Goal: Transaction & Acquisition: Purchase product/service

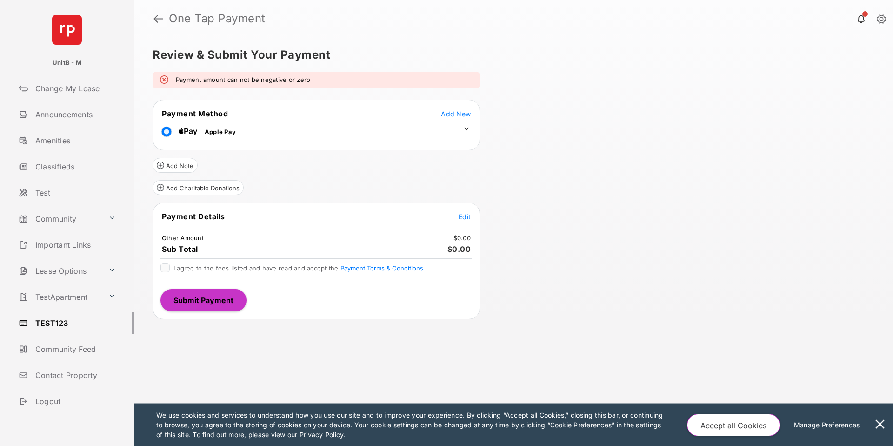
click at [466, 215] on span "Edit" at bounding box center [465, 217] width 12 height 8
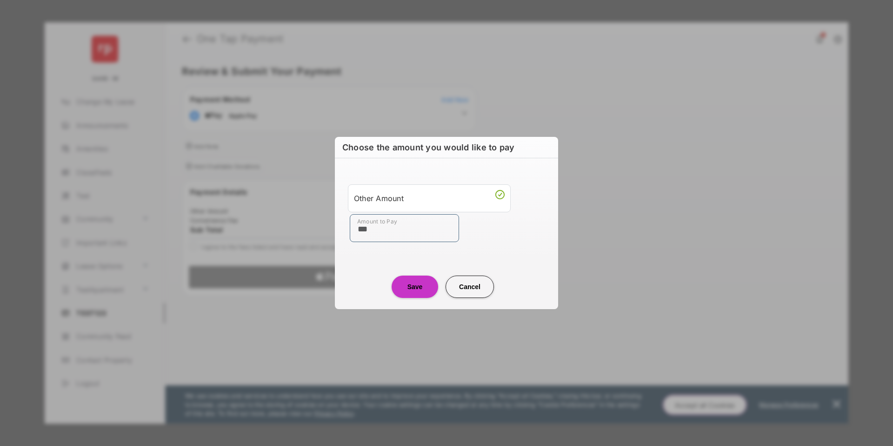
type input "***"
click at [417, 292] on button "Save" at bounding box center [415, 286] width 47 height 22
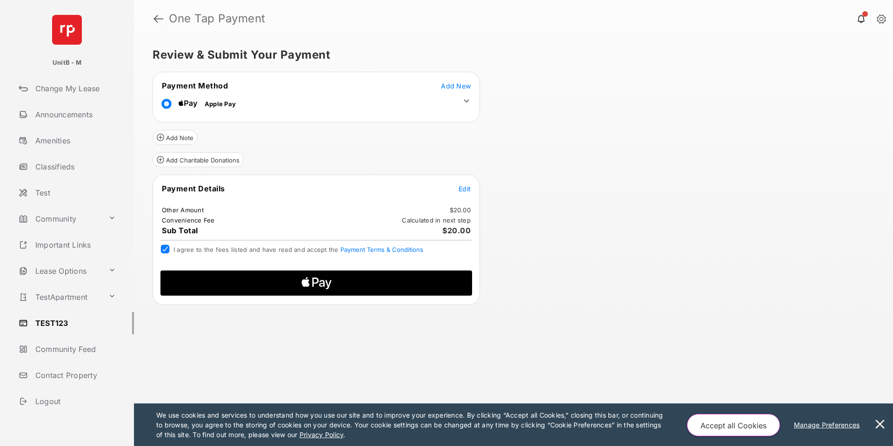
click at [326, 283] on icon "Apple Logo" at bounding box center [316, 282] width 148 height 25
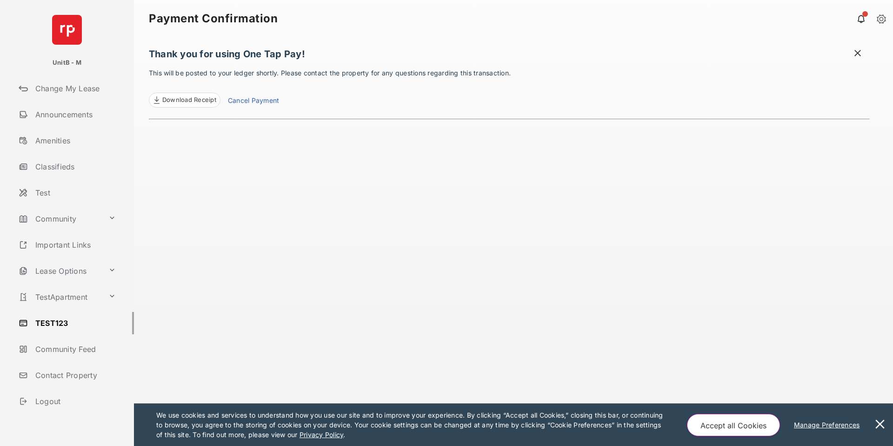
click at [846, 51] on h1 "Thank you for using One Tap Pay!" at bounding box center [509, 56] width 721 height 16
click at [858, 53] on span at bounding box center [857, 54] width 9 height 12
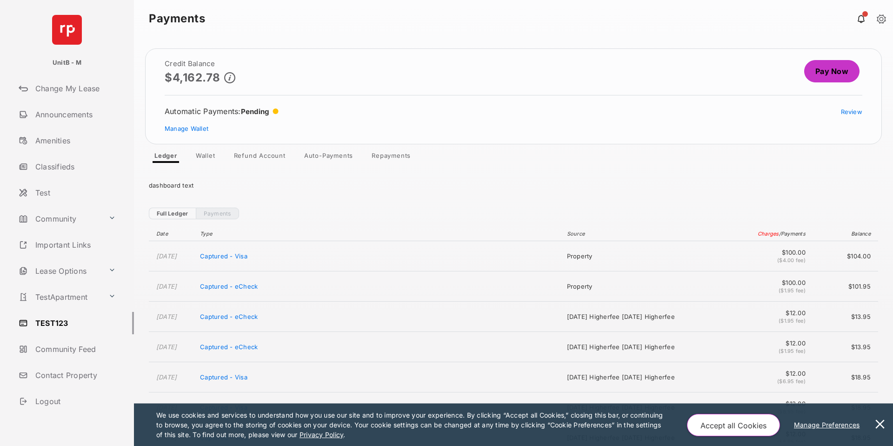
click at [832, 74] on link "Pay Now" at bounding box center [831, 71] width 55 height 22
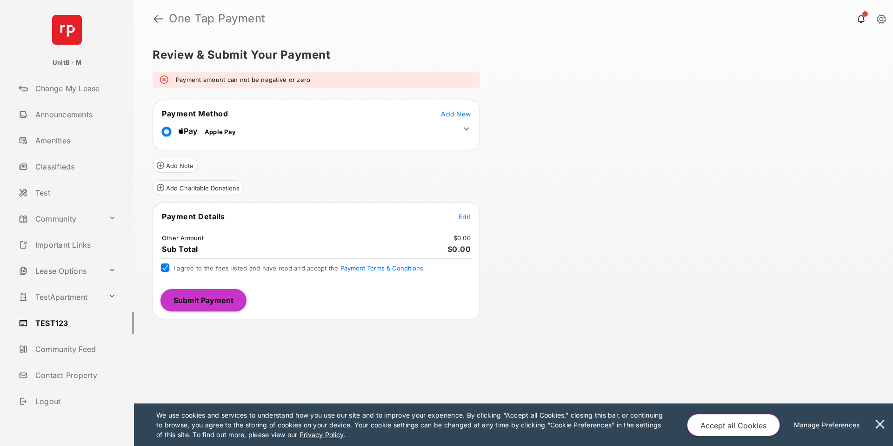
click at [460, 219] on span "Edit" at bounding box center [465, 217] width 12 height 8
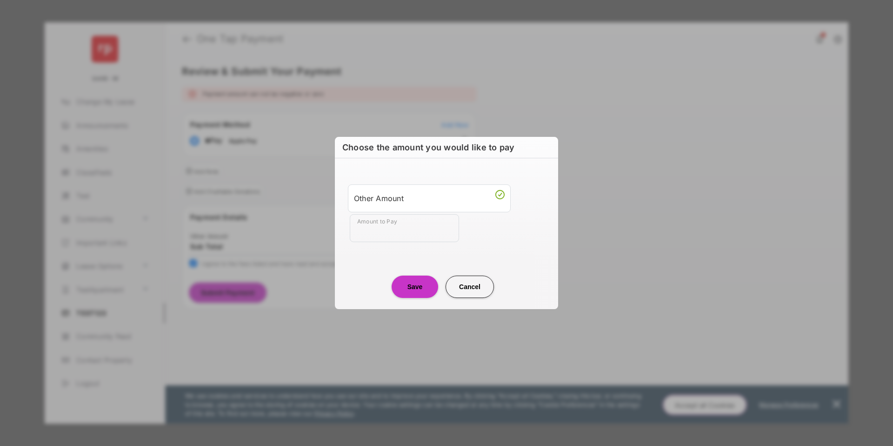
click at [400, 235] on input "Amount to Pay" at bounding box center [404, 228] width 109 height 28
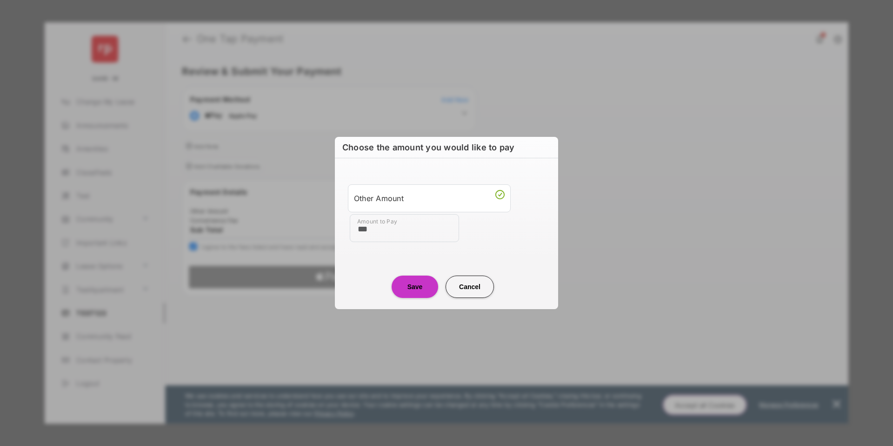
type input "***"
click at [428, 292] on button "Save" at bounding box center [415, 286] width 47 height 22
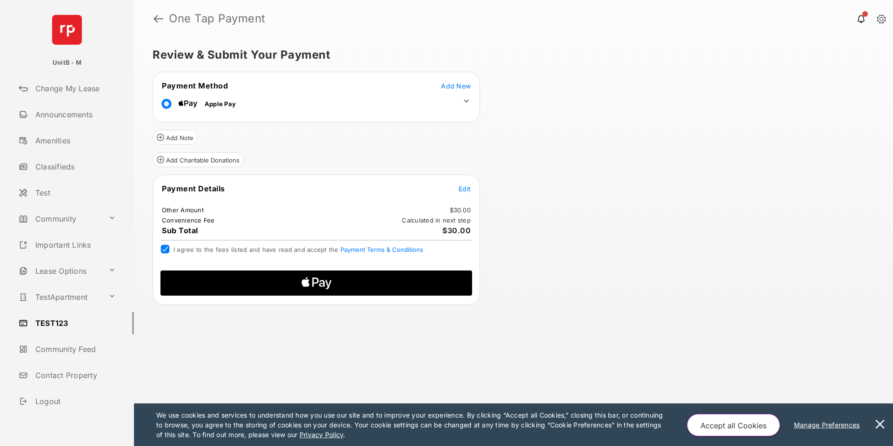
click at [396, 281] on span "Apple Logo" at bounding box center [316, 282] width 297 height 25
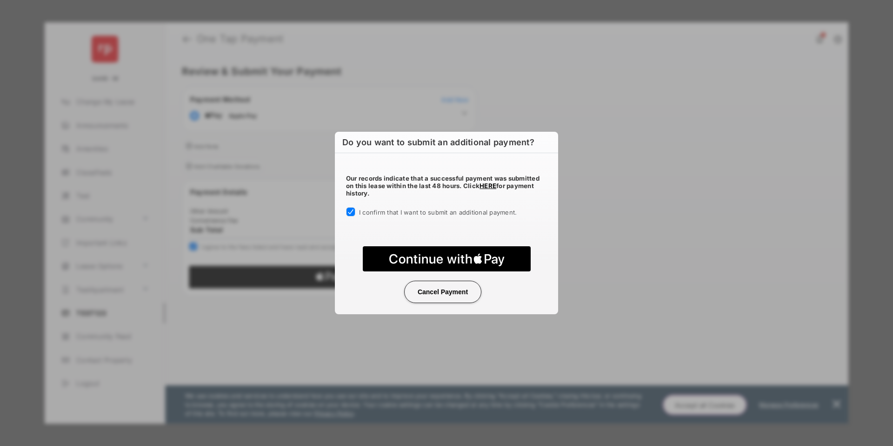
click at [423, 260] on text "Continue with" at bounding box center [430, 259] width 84 height 16
